Goal: Transaction & Acquisition: Purchase product/service

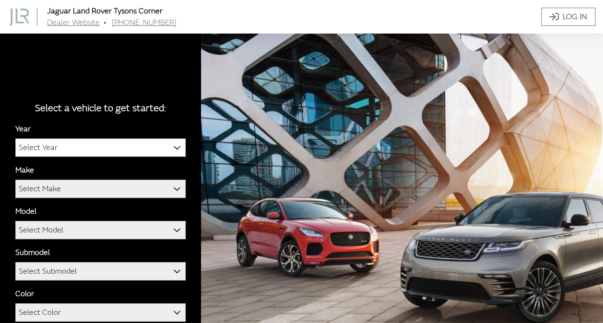
click at [174, 142] on b at bounding box center [174, 142] width 0 height 0
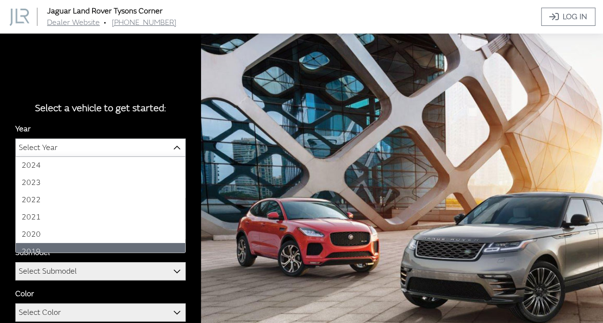
scroll to position [48, 0]
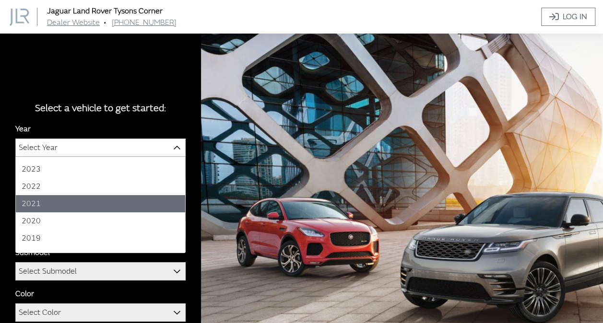
select select "39"
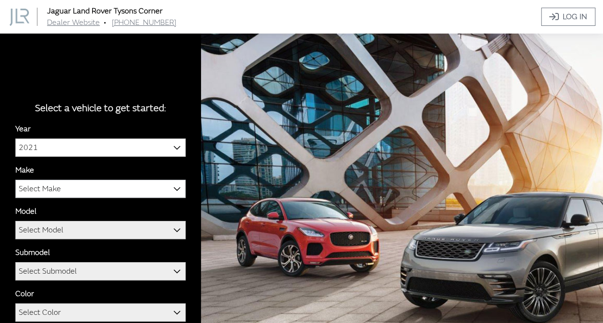
click at [59, 190] on span "Select Make" at bounding box center [40, 188] width 42 height 17
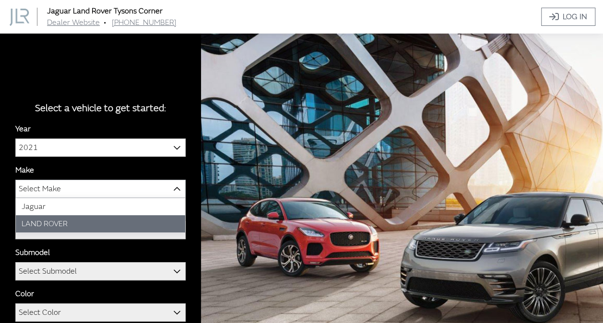
select select "39"
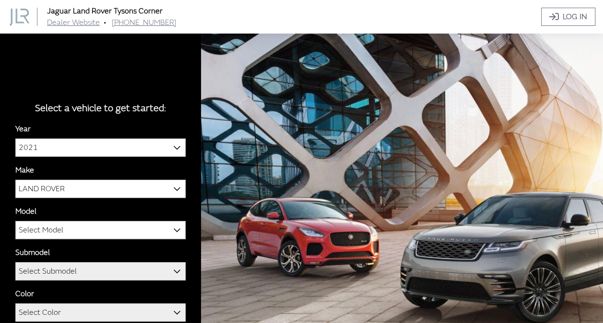
click at [51, 227] on span "Select Model" at bounding box center [41, 229] width 45 height 17
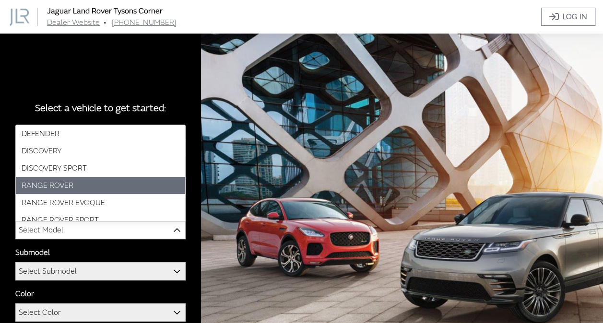
select select "823"
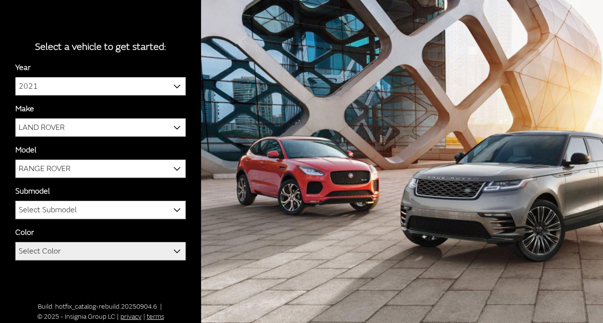
scroll to position [62, 0]
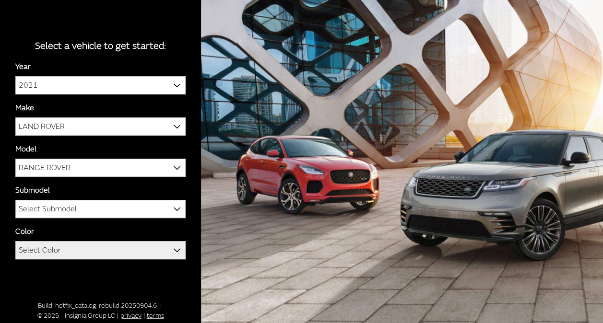
click at [79, 206] on span "Select Submodel" at bounding box center [100, 208] width 169 height 17
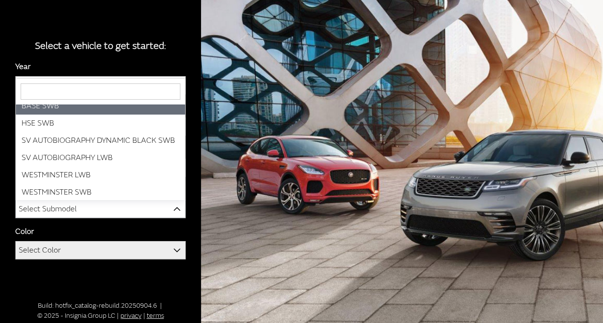
scroll to position [77, 0]
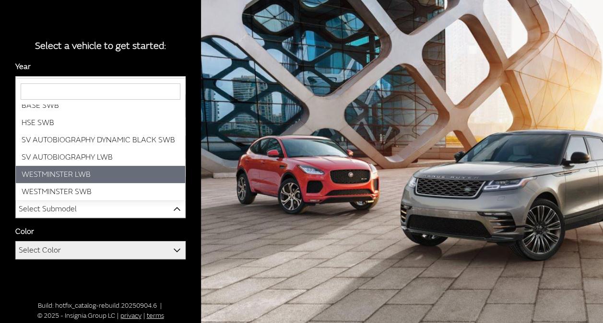
select select "3183"
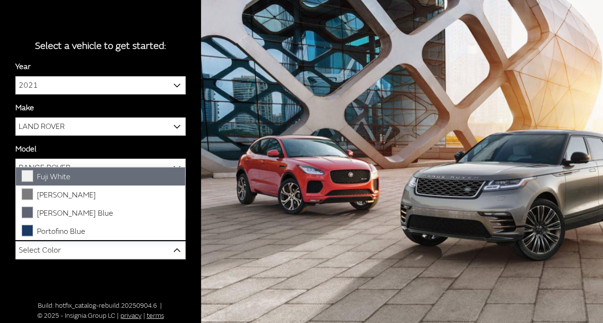
click at [97, 246] on span "Select Color" at bounding box center [100, 250] width 169 height 17
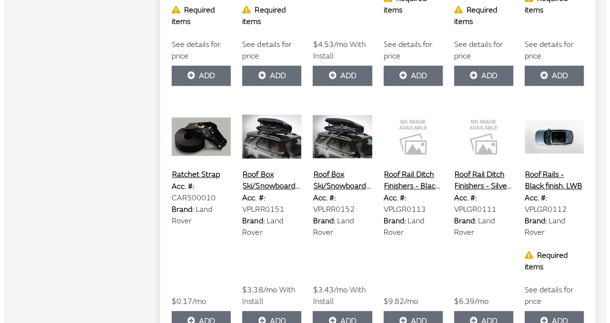
scroll to position [325, 0]
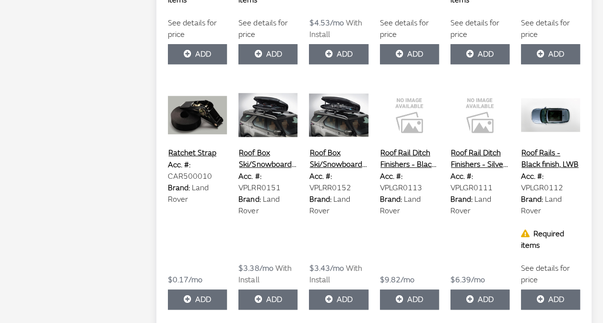
click at [546, 152] on button "Roof Rails - Black finish, LWB" at bounding box center [550, 159] width 59 height 24
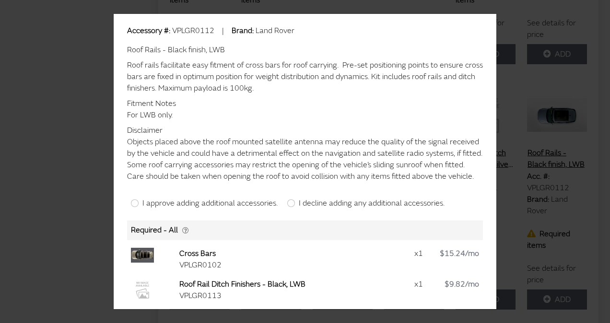
scroll to position [0, 0]
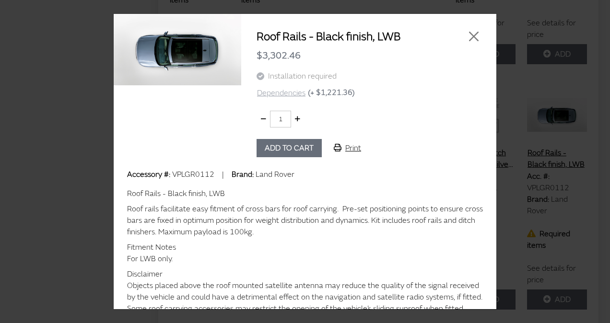
click at [296, 93] on button "Dependencies" at bounding box center [280, 93] width 49 height 12
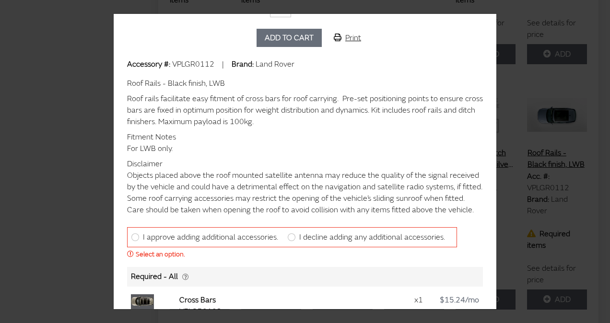
scroll to position [158, 0]
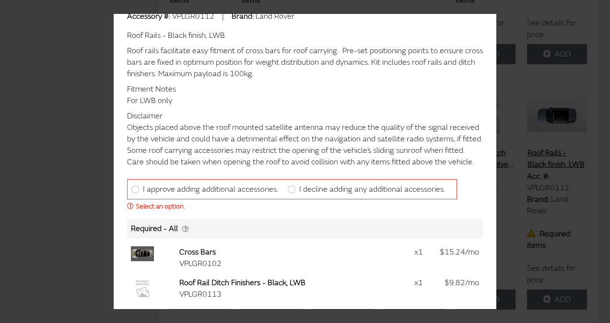
click at [512, 35] on div "Roof Rails - Black finish, LWB $3,302.46 Installation required Dependencies (+ …" at bounding box center [305, 161] width 610 height 323
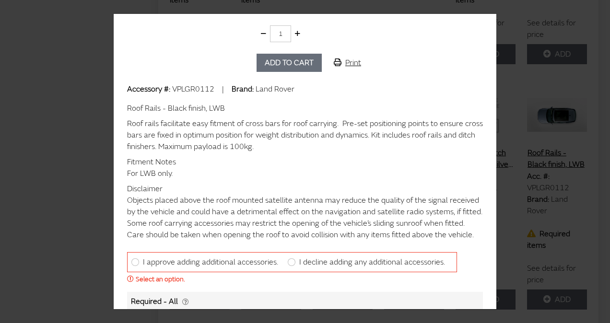
scroll to position [14, 0]
